Goal: Task Accomplishment & Management: Use online tool/utility

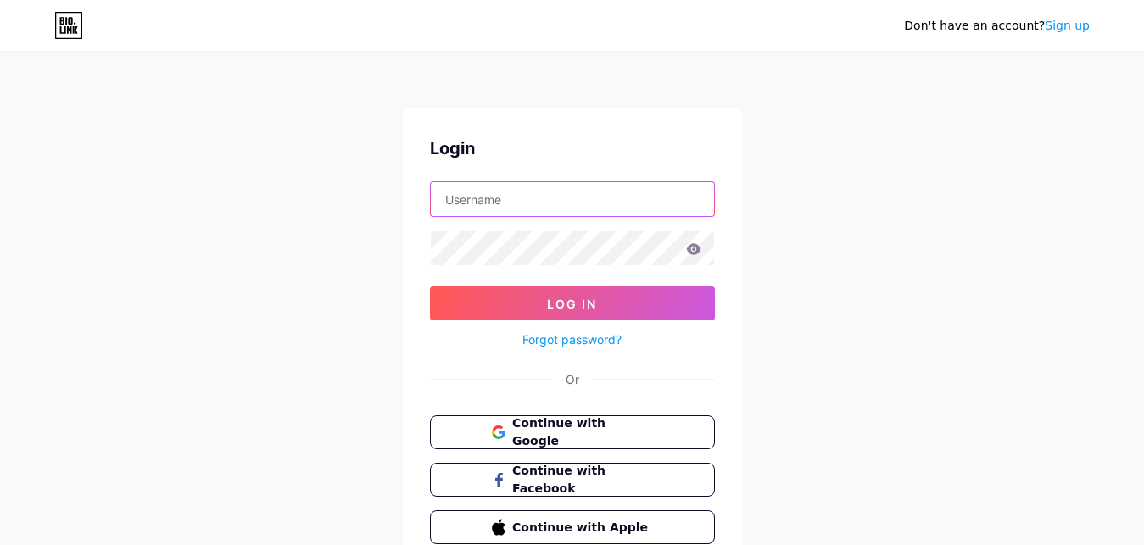
click at [528, 193] on input "text" at bounding box center [572, 199] width 283 height 34
paste input "[EMAIL_ADDRESS][DOMAIN_NAME]"
type input "[EMAIL_ADDRESS][DOMAIN_NAME]"
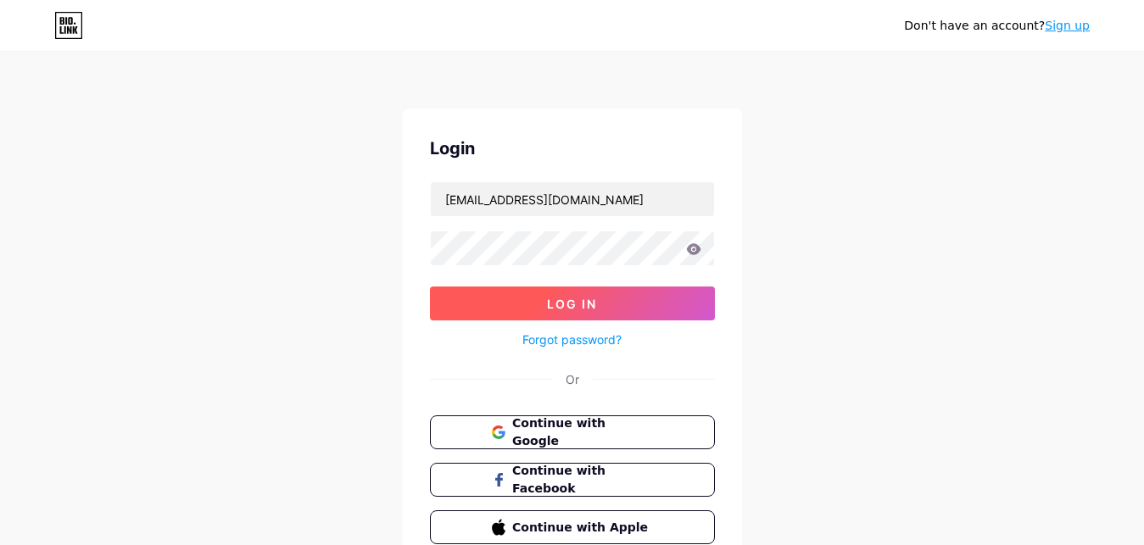
click at [538, 297] on button "Log In" at bounding box center [572, 304] width 285 height 34
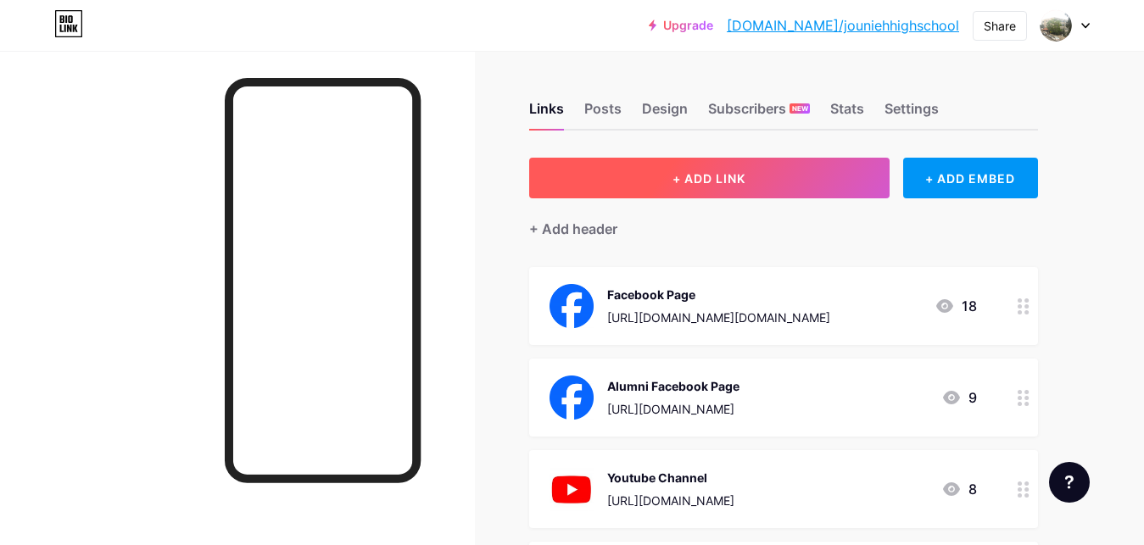
click at [734, 177] on span "+ ADD LINK" at bounding box center [709, 178] width 73 height 14
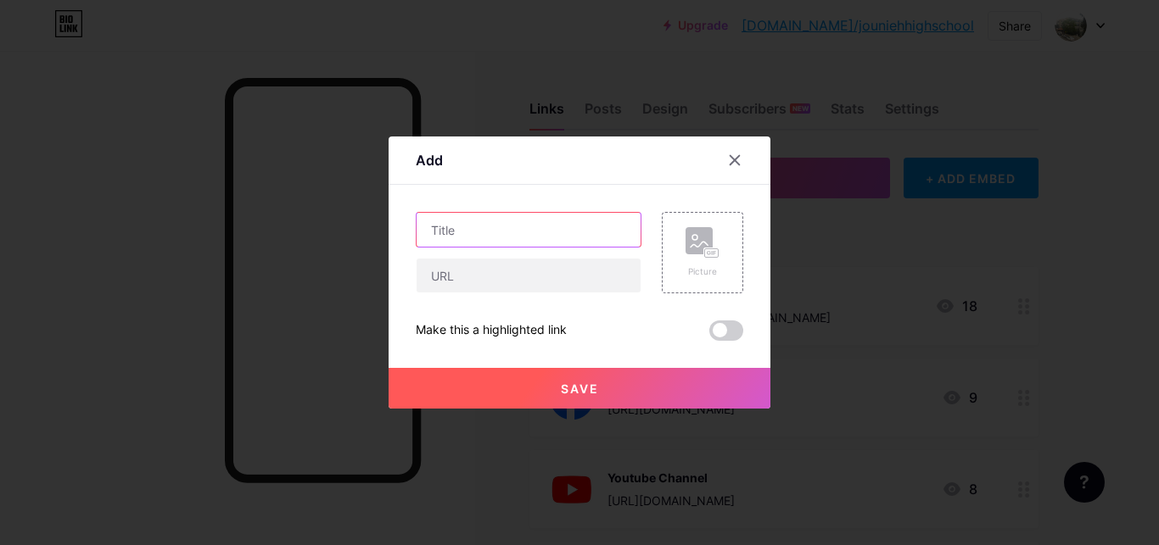
click at [464, 233] on input "text" at bounding box center [528, 230] width 224 height 34
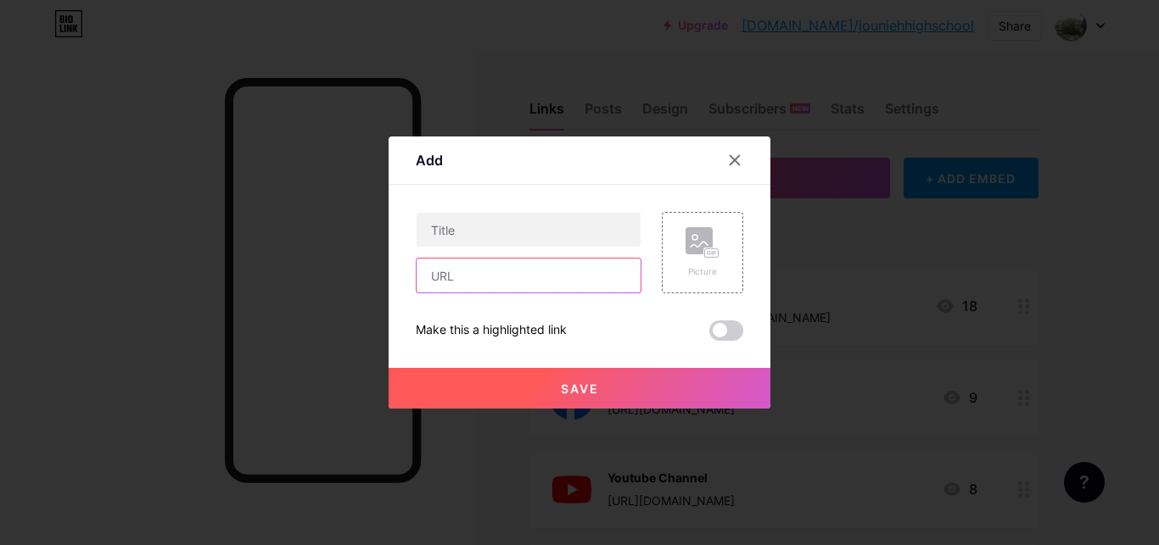
click at [456, 276] on input "text" at bounding box center [528, 276] width 224 height 34
paste input "[URL][DOMAIN_NAME]"
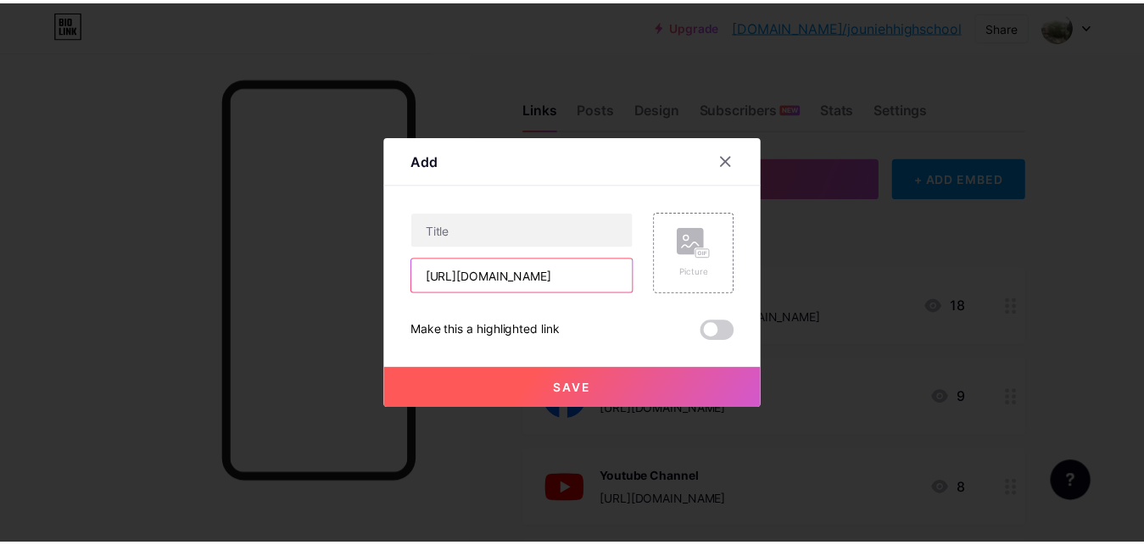
scroll to position [0, 179]
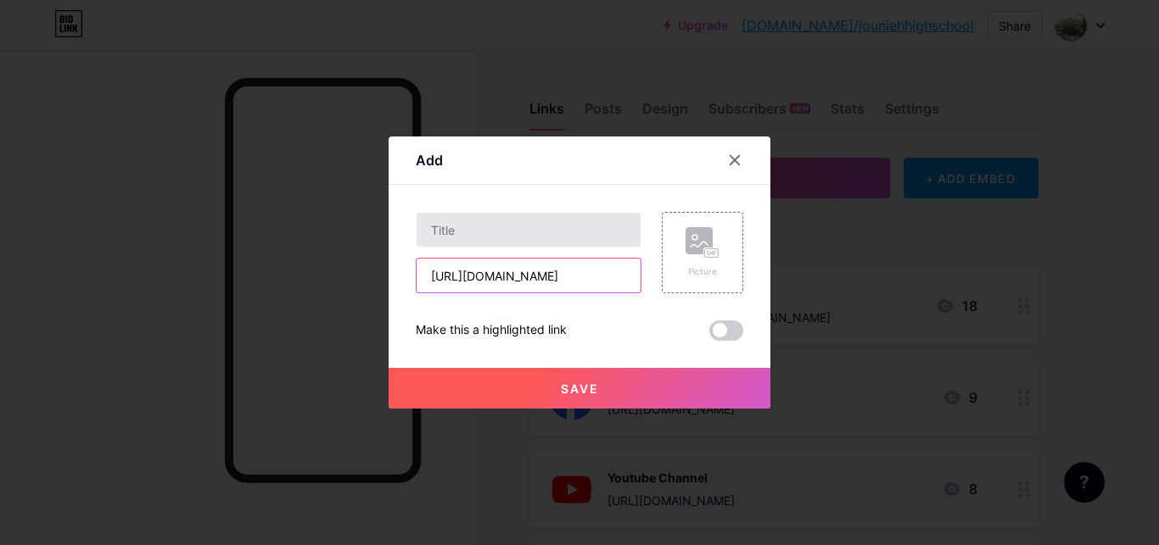
type input "[URL][DOMAIN_NAME]"
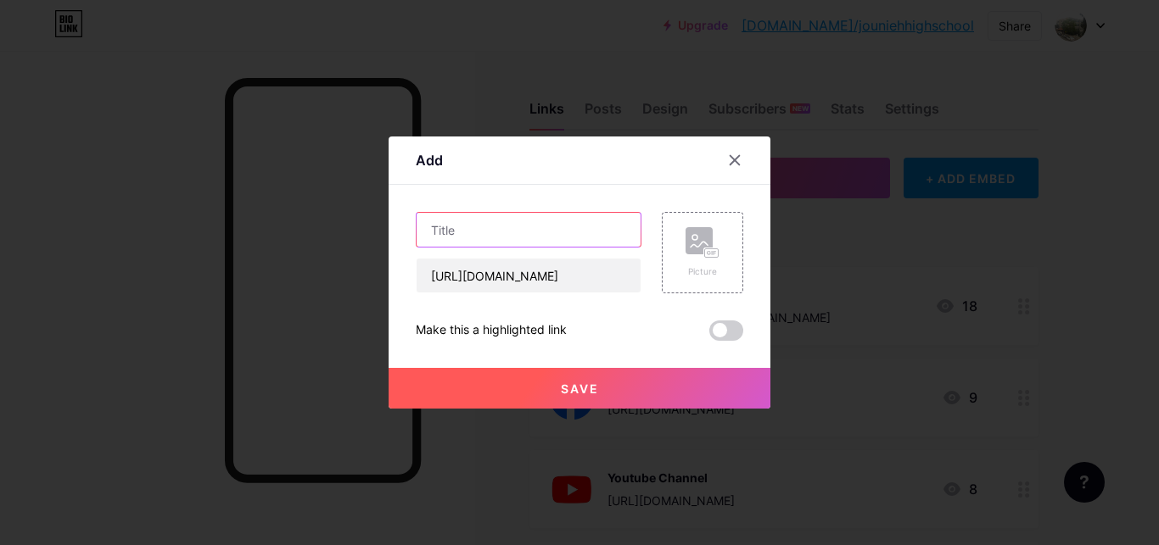
click at [466, 237] on input "text" at bounding box center [528, 230] width 224 height 34
type input "إعلانات Posts"
click at [705, 253] on rect at bounding box center [712, 253] width 14 height 8
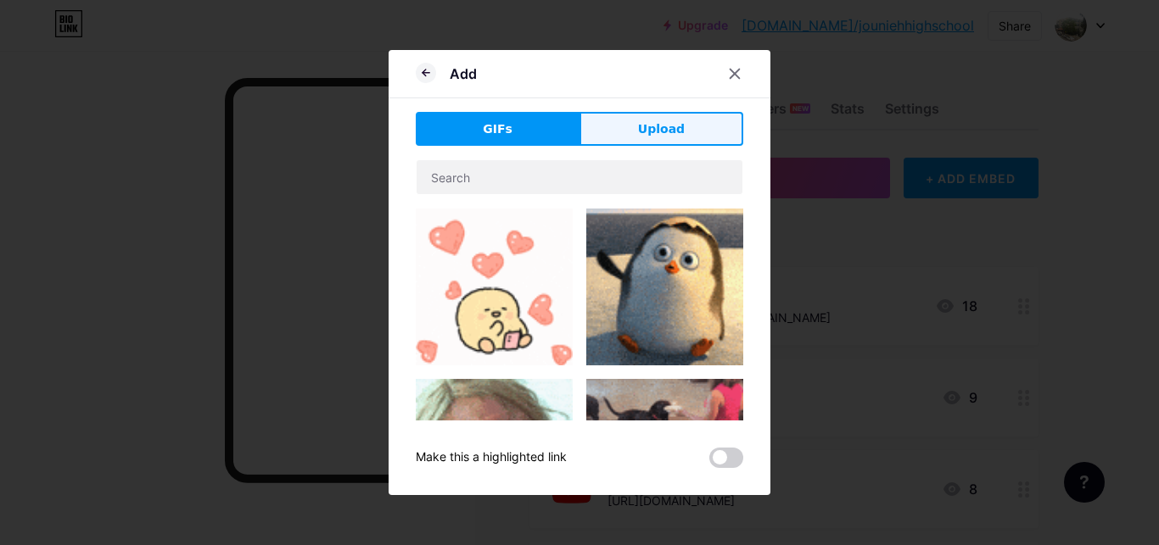
click at [658, 125] on span "Upload" at bounding box center [661, 129] width 47 height 18
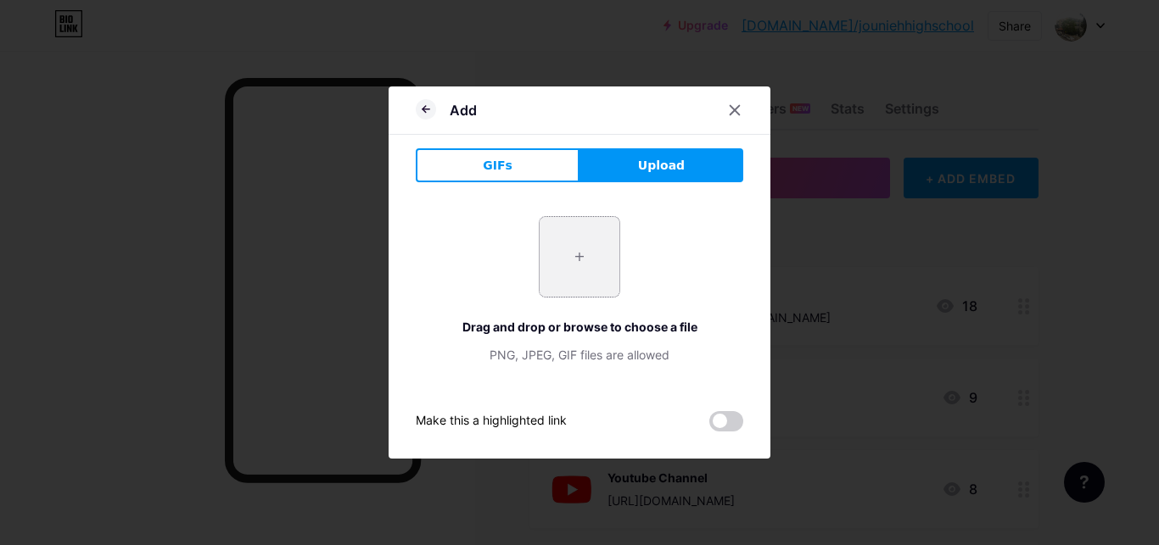
click at [567, 265] on input "file" at bounding box center [579, 257] width 80 height 80
type input "C:\fakepath\images.png"
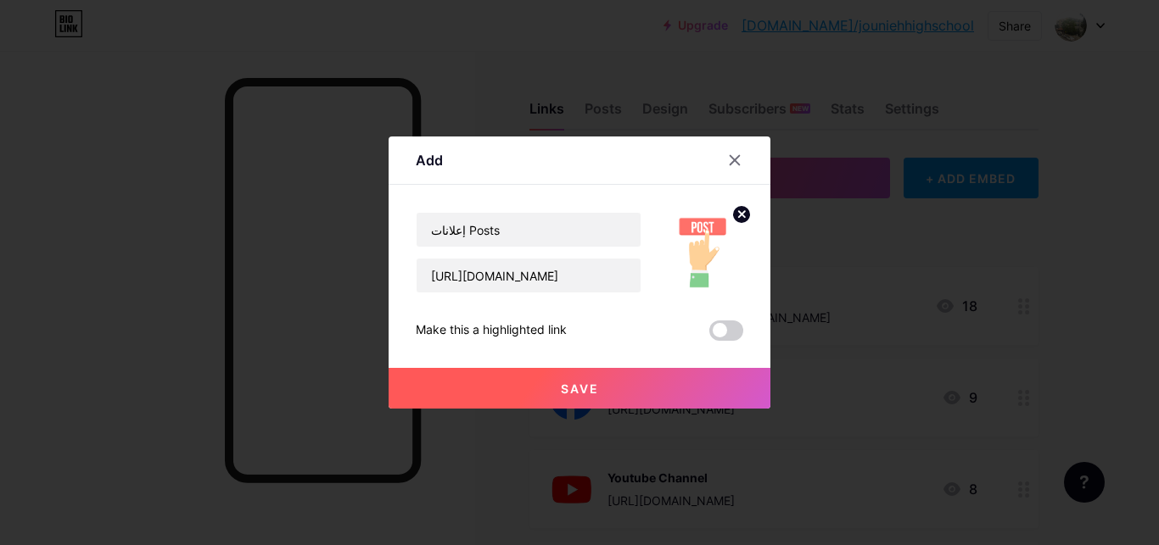
click at [549, 386] on button "Save" at bounding box center [579, 388] width 382 height 41
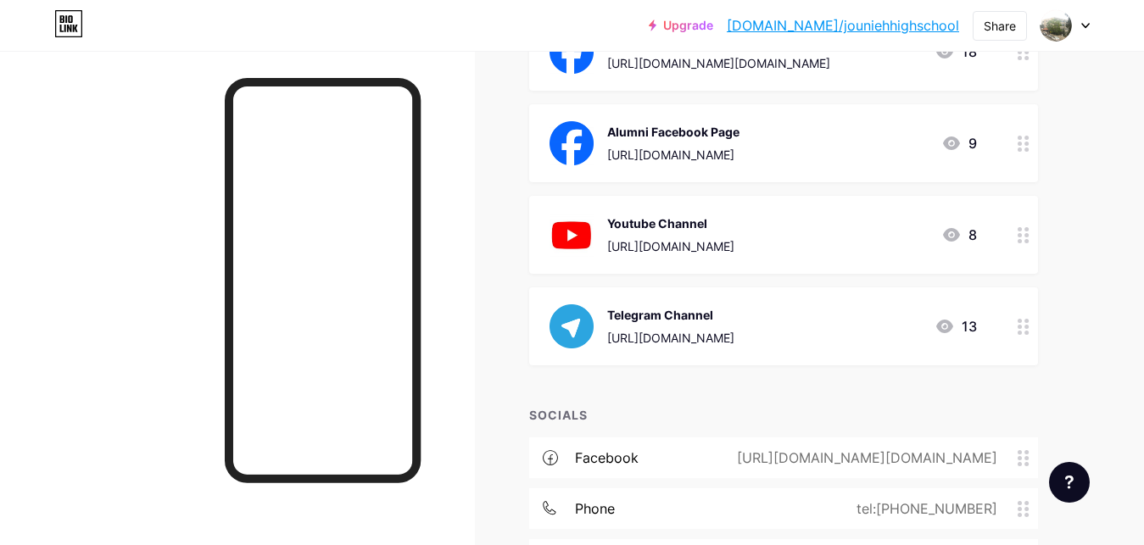
scroll to position [0, 0]
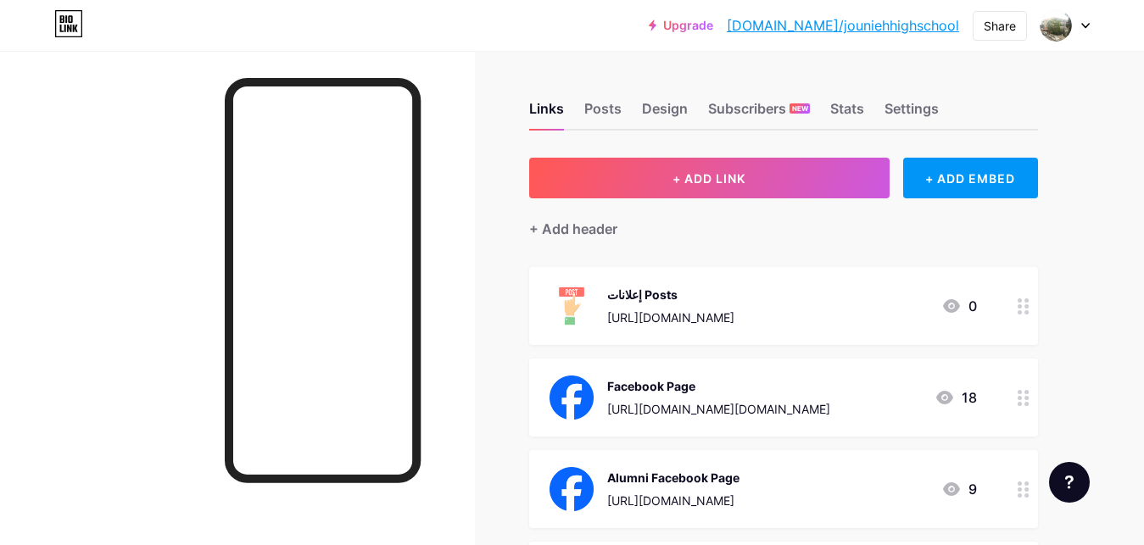
click at [1087, 26] on icon at bounding box center [1085, 26] width 7 height 4
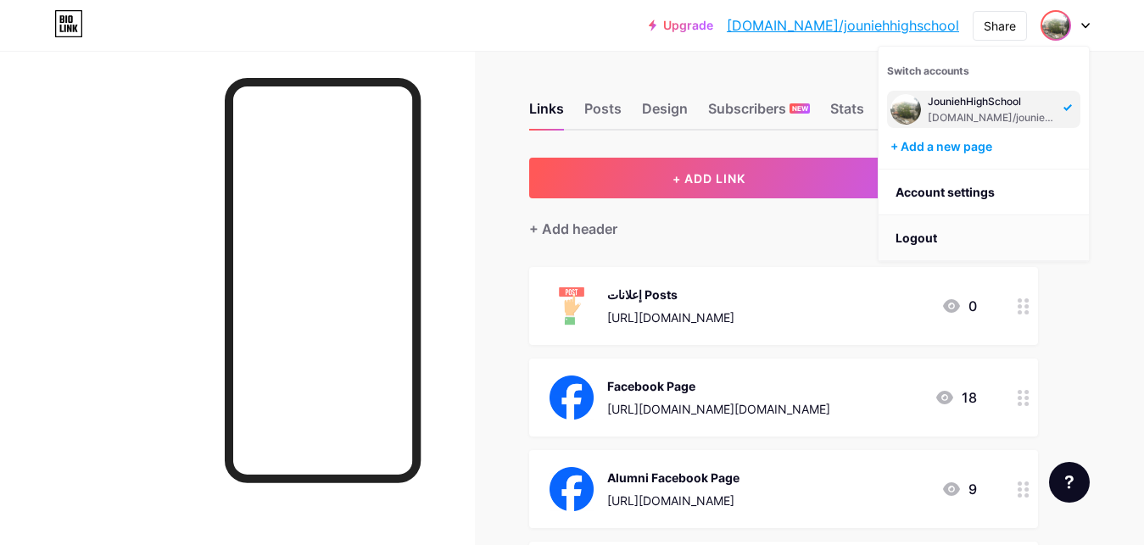
click at [910, 236] on li "Logout" at bounding box center [984, 238] width 210 height 46
